Goal: Information Seeking & Learning: Find specific fact

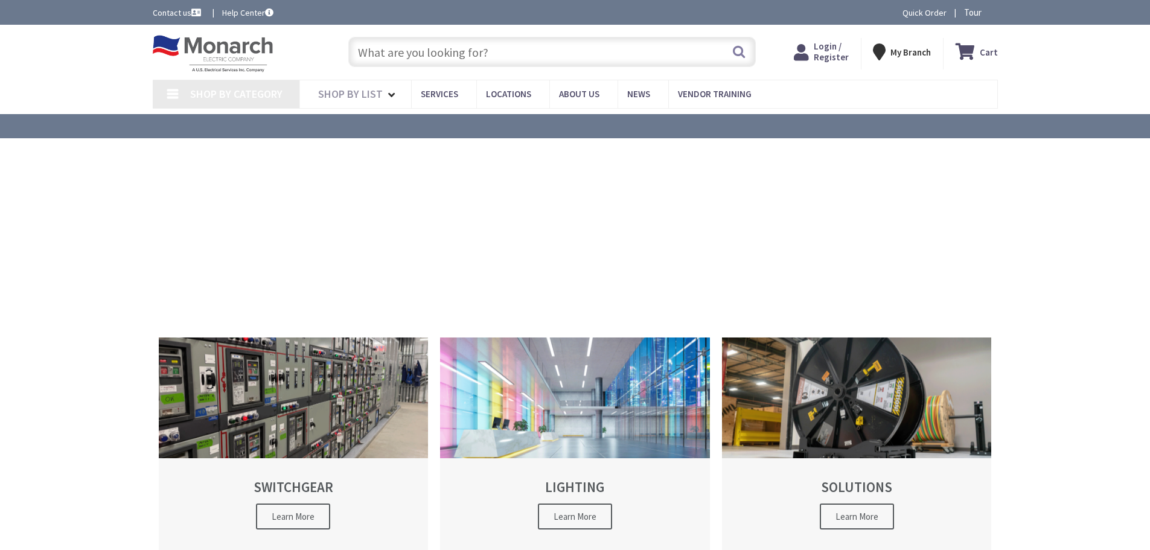
type input "[GEOGRAPHIC_DATA], [GEOGRAPHIC_DATA]"
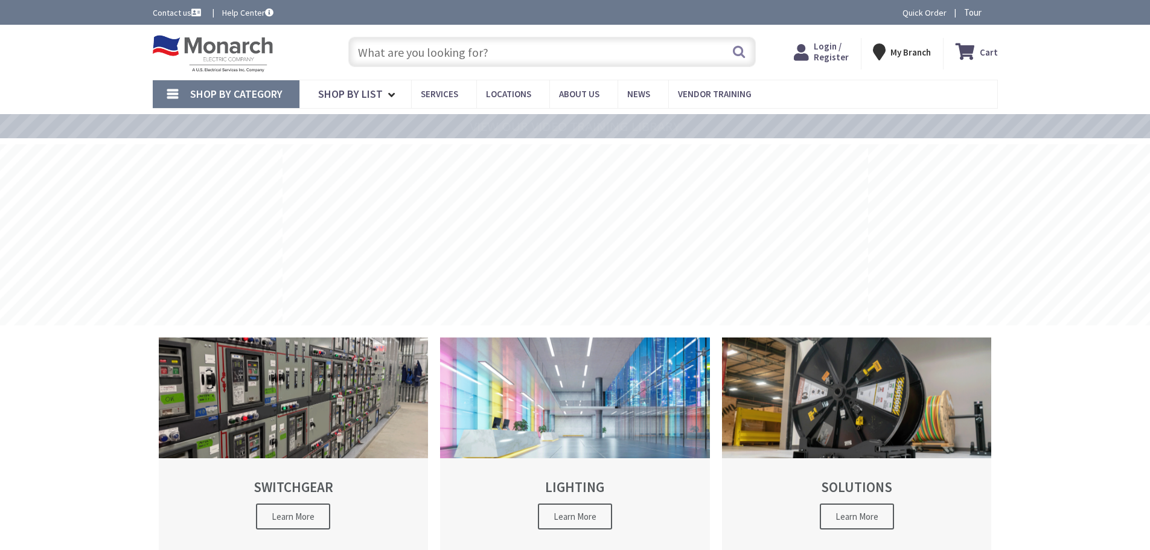
click at [497, 48] on input "text" at bounding box center [552, 52] width 408 height 30
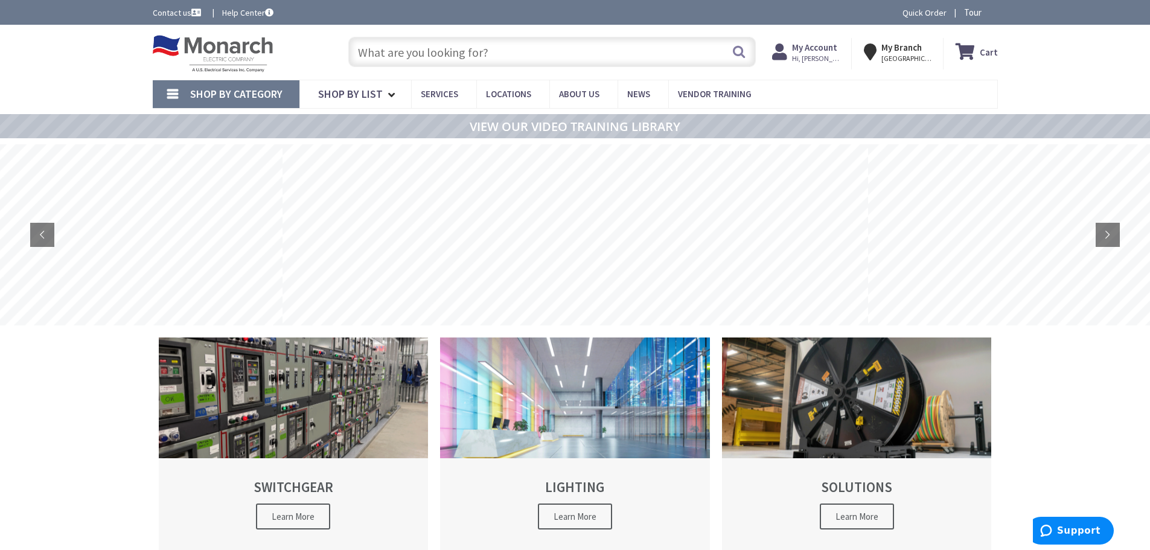
paste input "PJ23-W"
type input "PJ23-W"
click at [744, 53] on button "Search" at bounding box center [739, 51] width 16 height 27
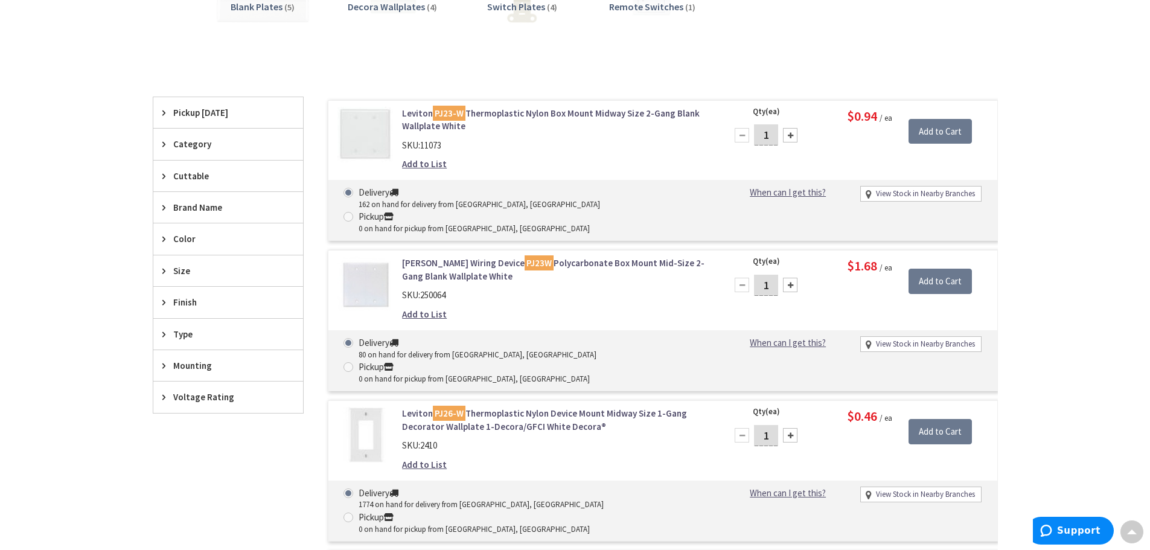
scroll to position [243, 0]
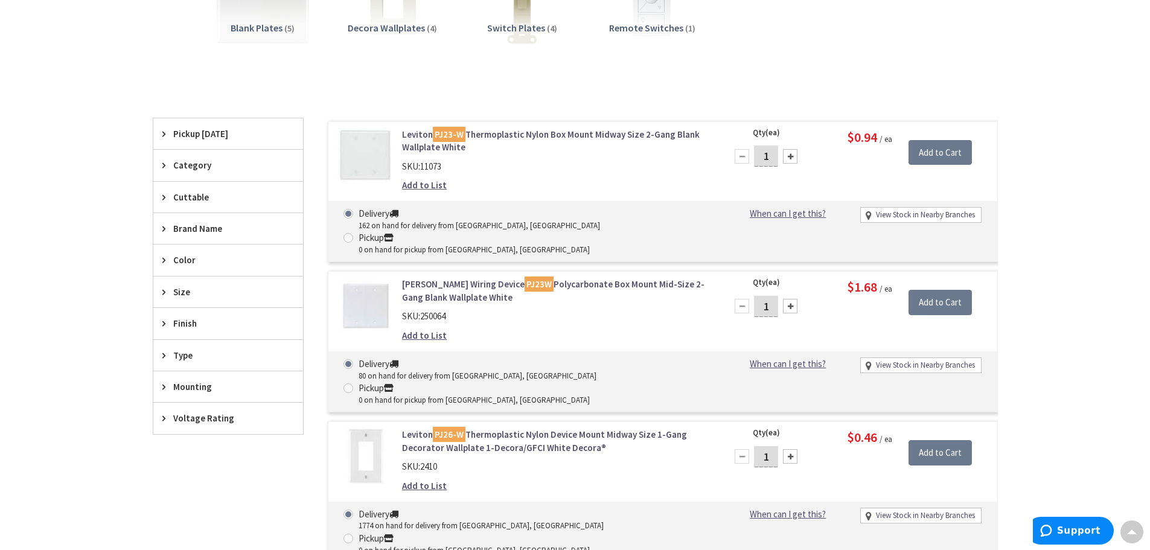
click at [165, 289] on icon at bounding box center [166, 291] width 9 height 9
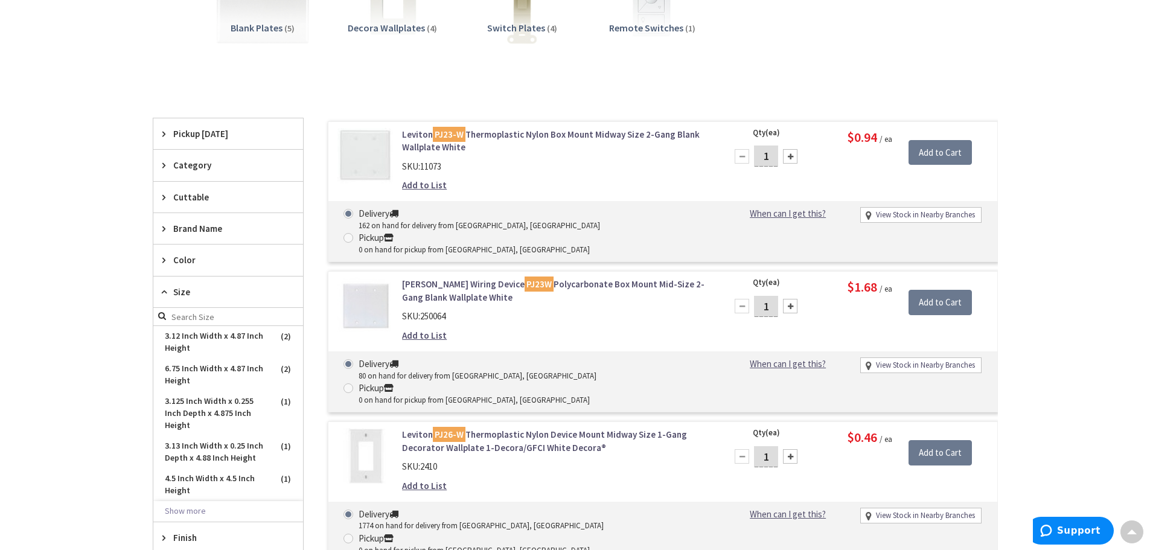
click at [553, 135] on link "Leviton PJ23-W Thermoplastic Nylon Box Mount Midway Size 2-Gang Blank Wallplate…" at bounding box center [555, 141] width 307 height 26
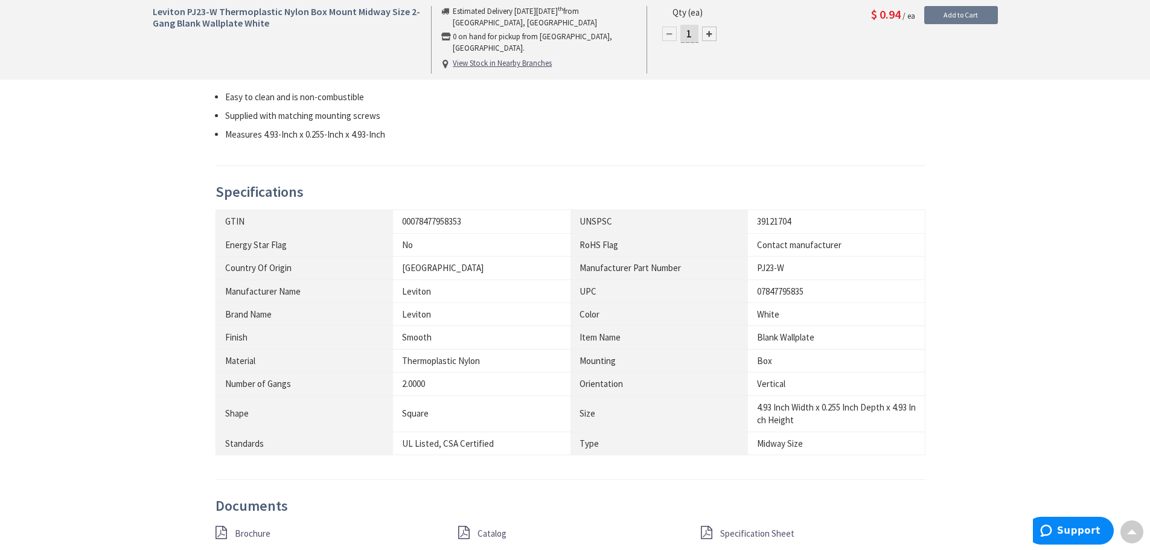
scroll to position [606, 0]
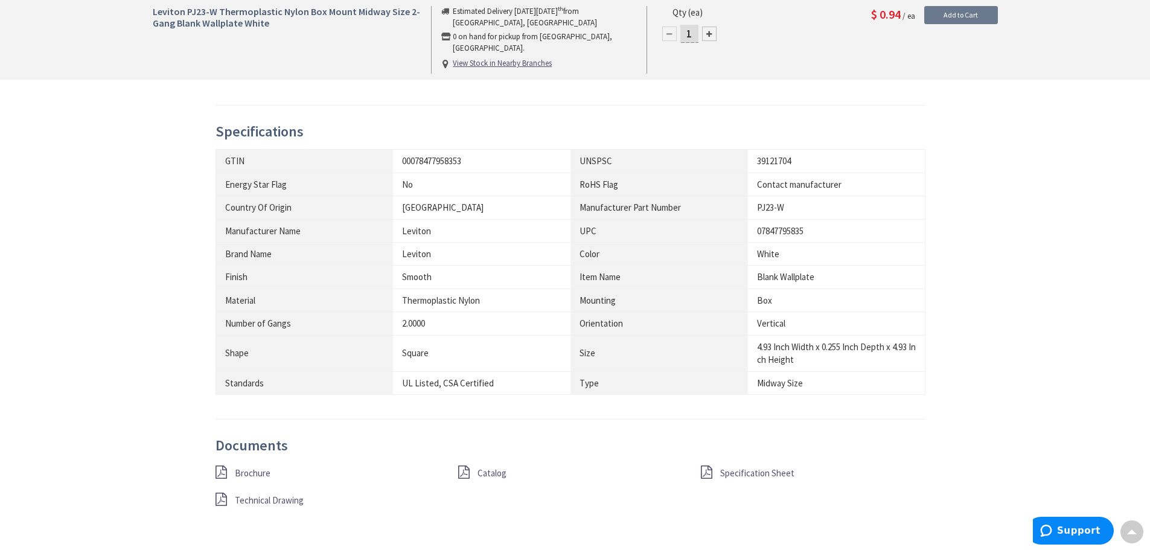
click at [739, 472] on span "Specification Sheet" at bounding box center [757, 472] width 74 height 11
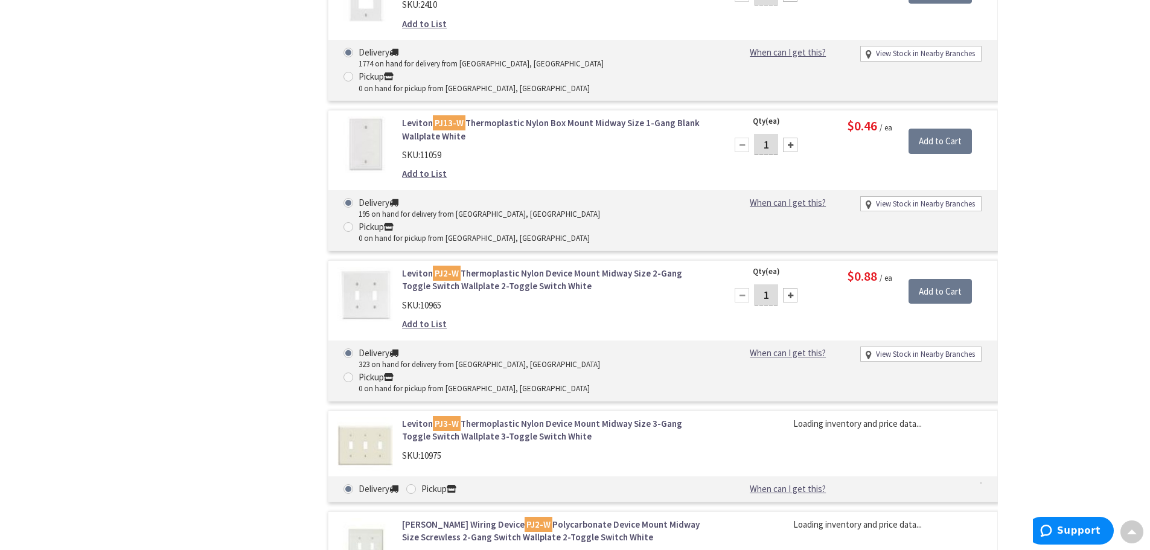
scroll to position [220, 0]
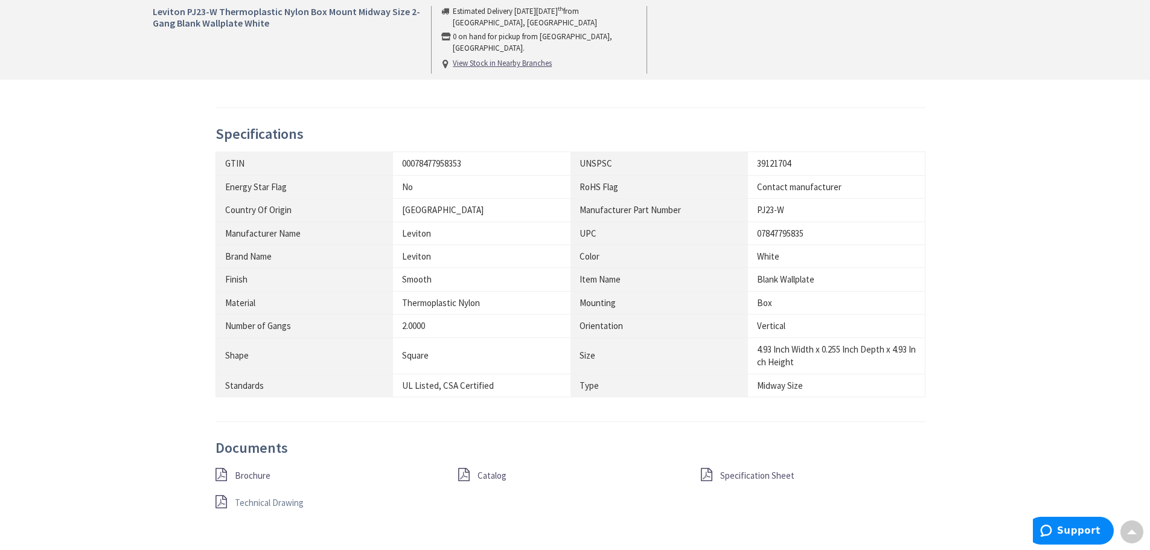
scroll to position [605, 0]
click at [258, 496] on span "Technical Drawing" at bounding box center [269, 500] width 69 height 11
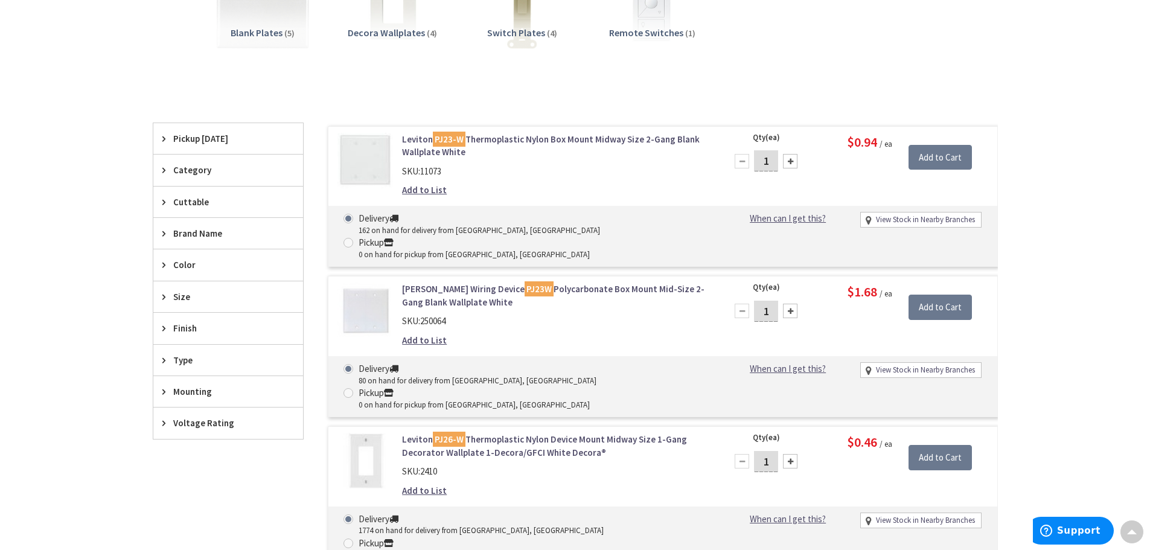
scroll to position [183, 0]
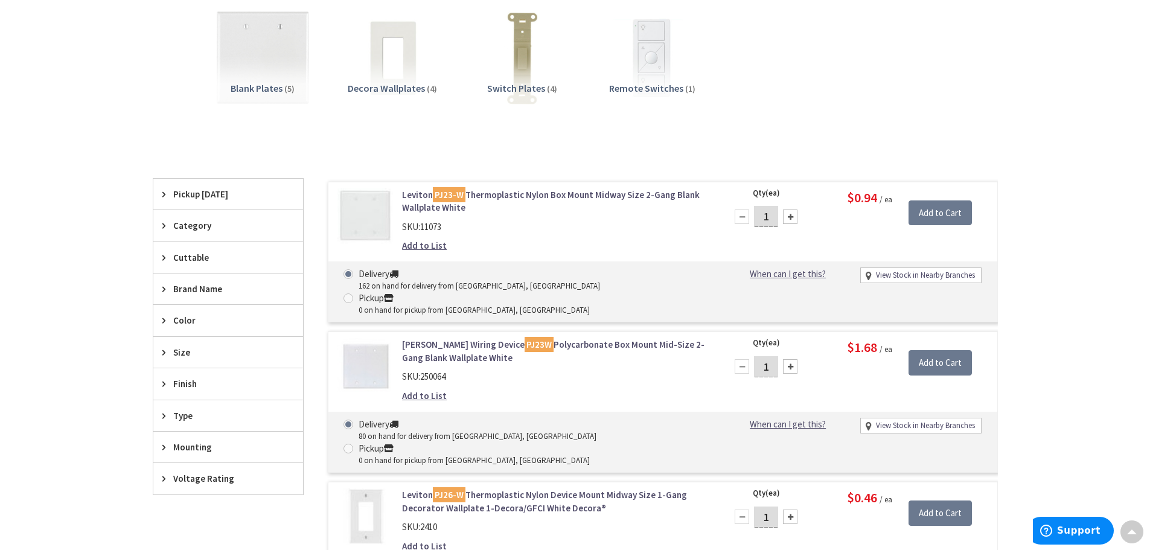
click at [278, 89] on span "Blank Plates" at bounding box center [257, 88] width 52 height 12
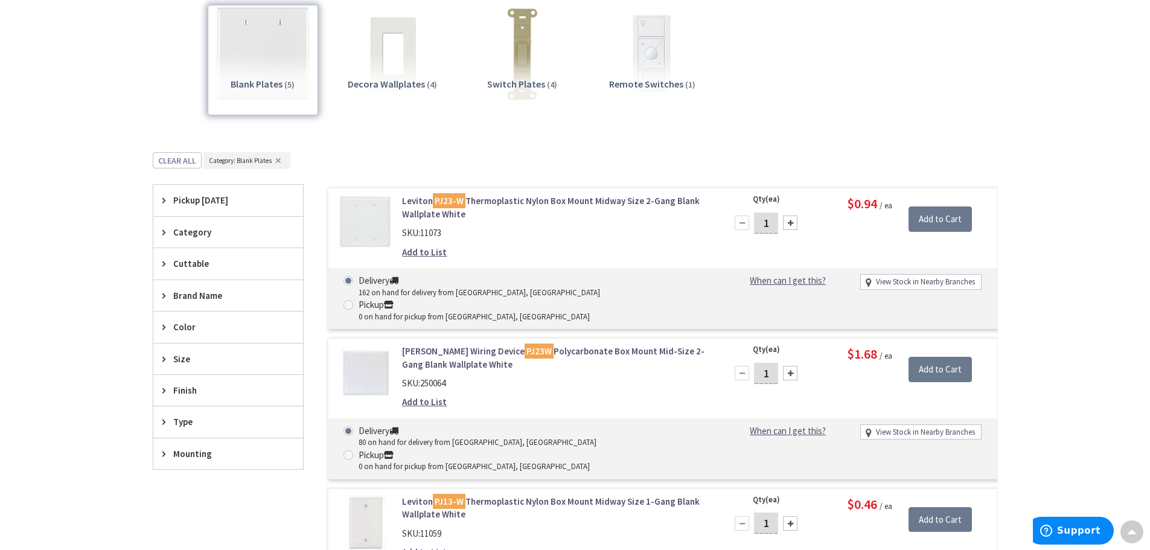
scroll to position [0, 0]
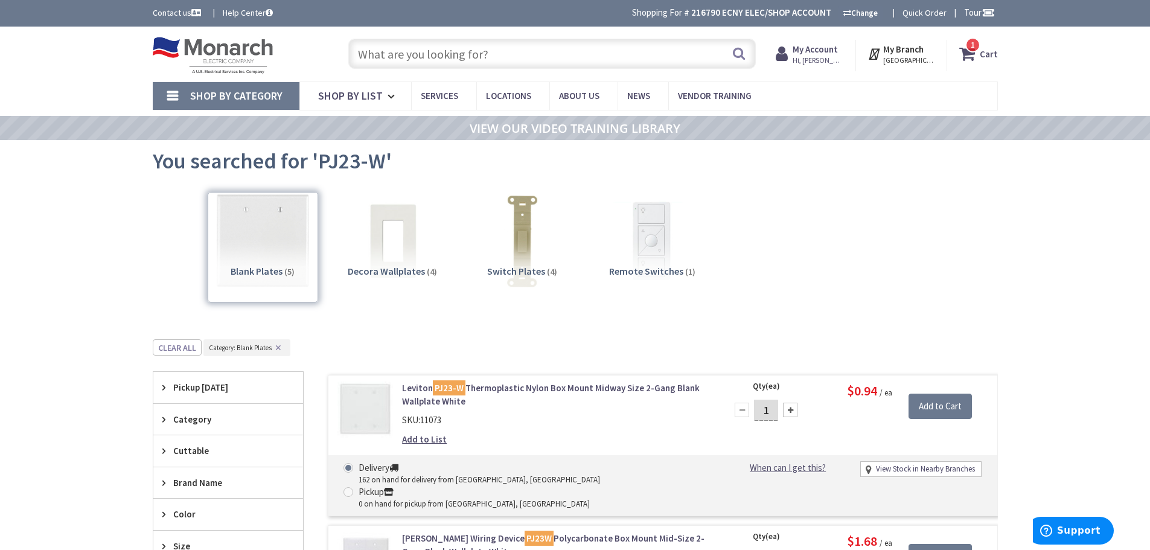
click at [461, 56] on input "text" at bounding box center [552, 54] width 408 height 30
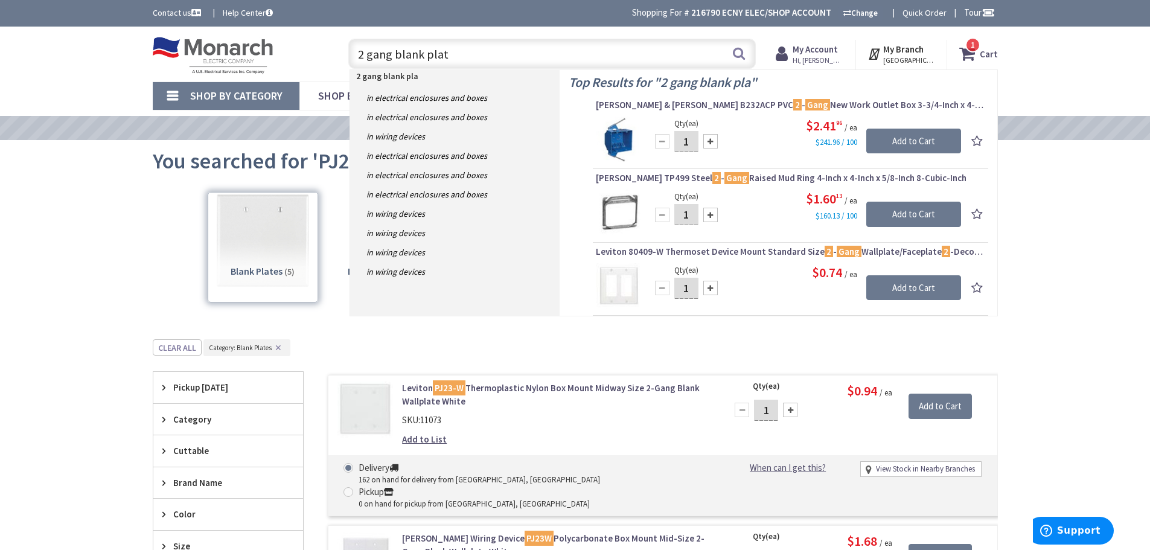
type input "2 gang blank plate"
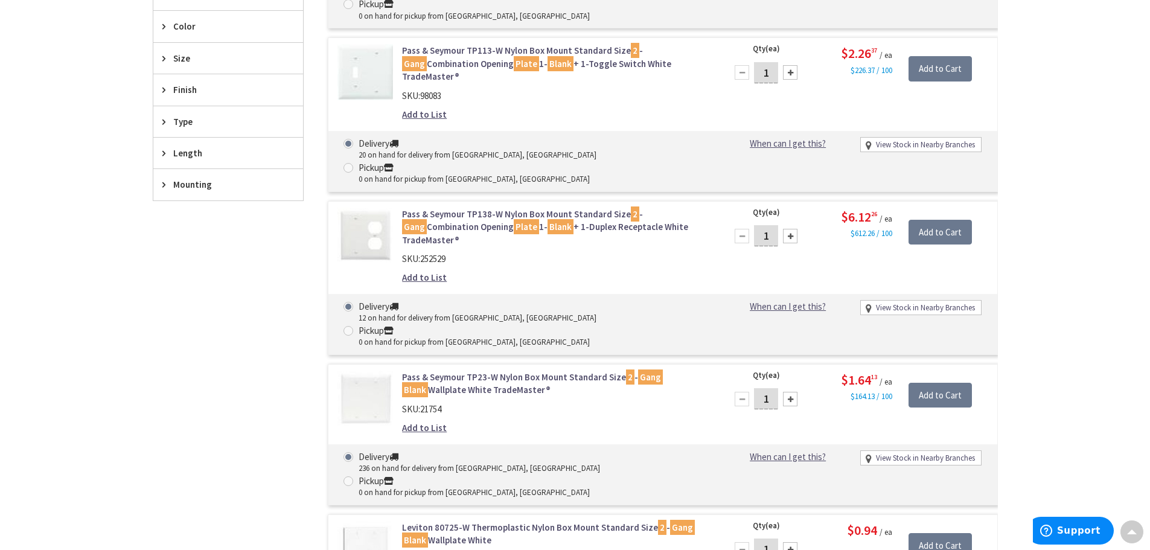
scroll to position [606, 0]
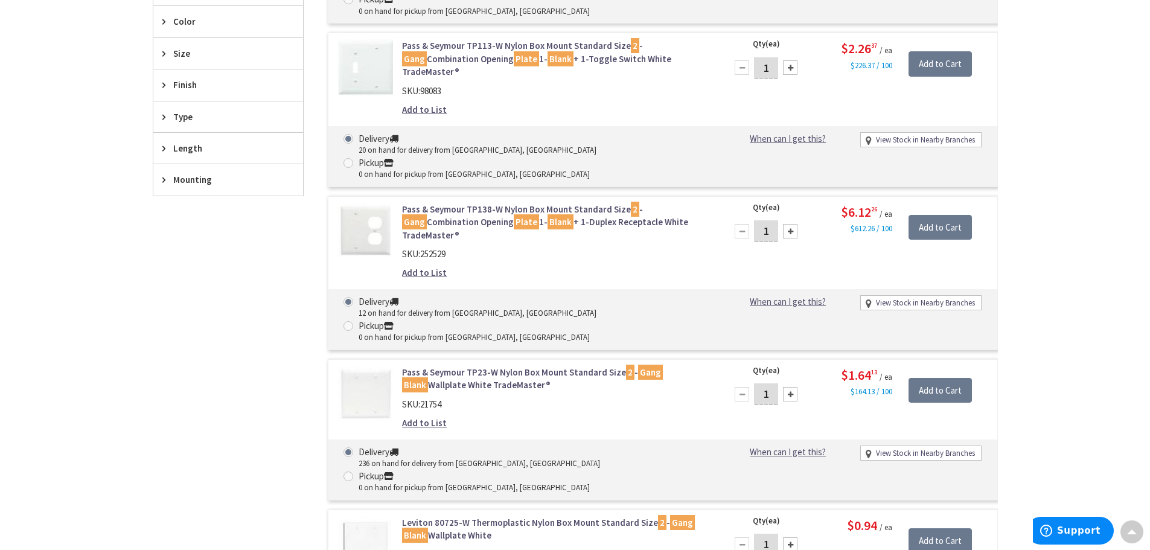
click at [497, 366] on link "Pass & Seymour TP23-W Nylon Box Mount Standard Size 2 - Gang Blank Wallplate Wh…" at bounding box center [555, 379] width 307 height 26
